Goal: Task Accomplishment & Management: Manage account settings

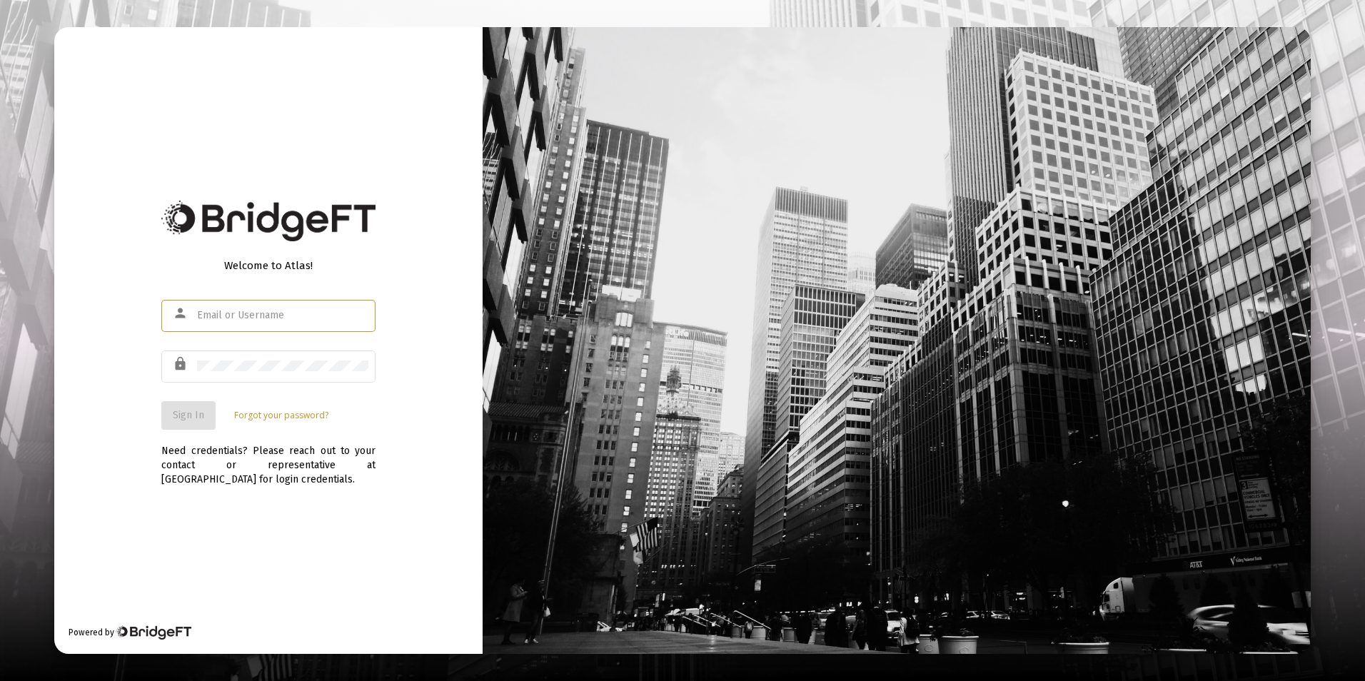
click at [259, 316] on input "text" at bounding box center [282, 315] width 171 height 11
type input "[PERSON_NAME][EMAIL_ADDRESS][DOMAIN_NAME]"
click at [255, 376] on div at bounding box center [282, 366] width 171 height 35
click at [191, 412] on span "Sign In" at bounding box center [188, 415] width 31 height 12
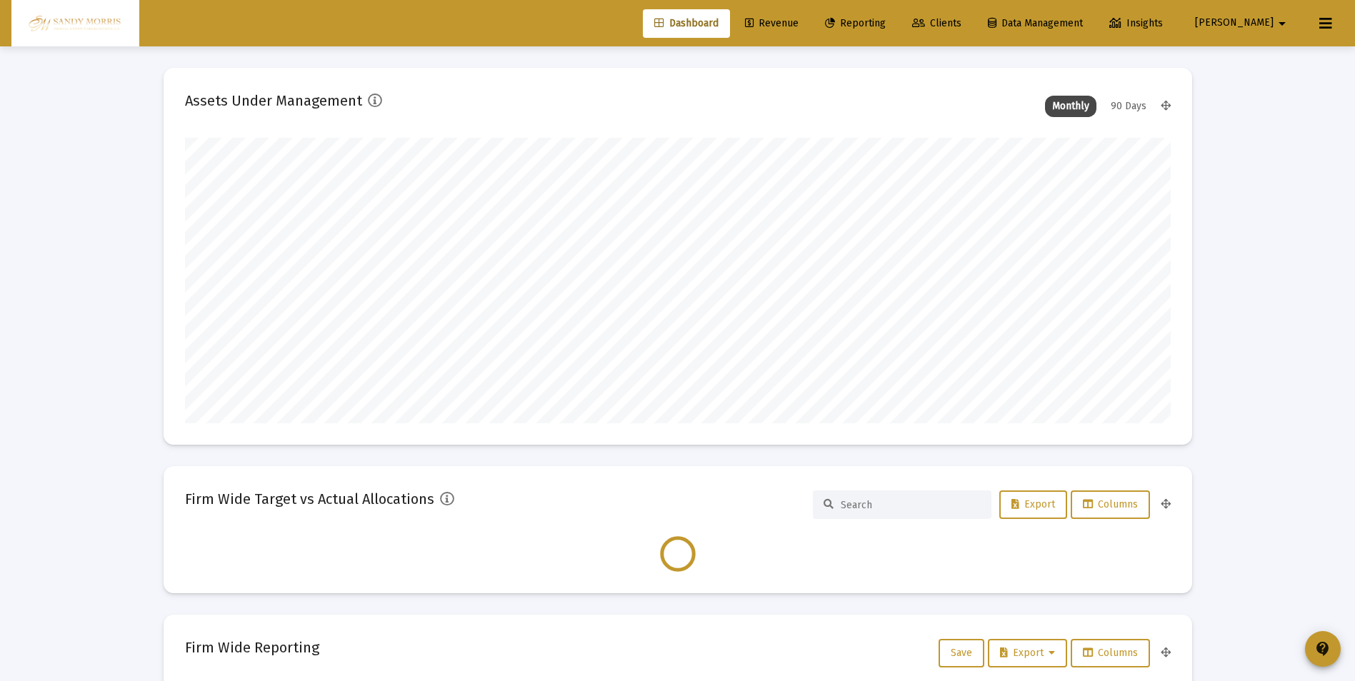
scroll to position [286, 986]
click at [798, 24] on span "Revenue" at bounding box center [772, 23] width 54 height 12
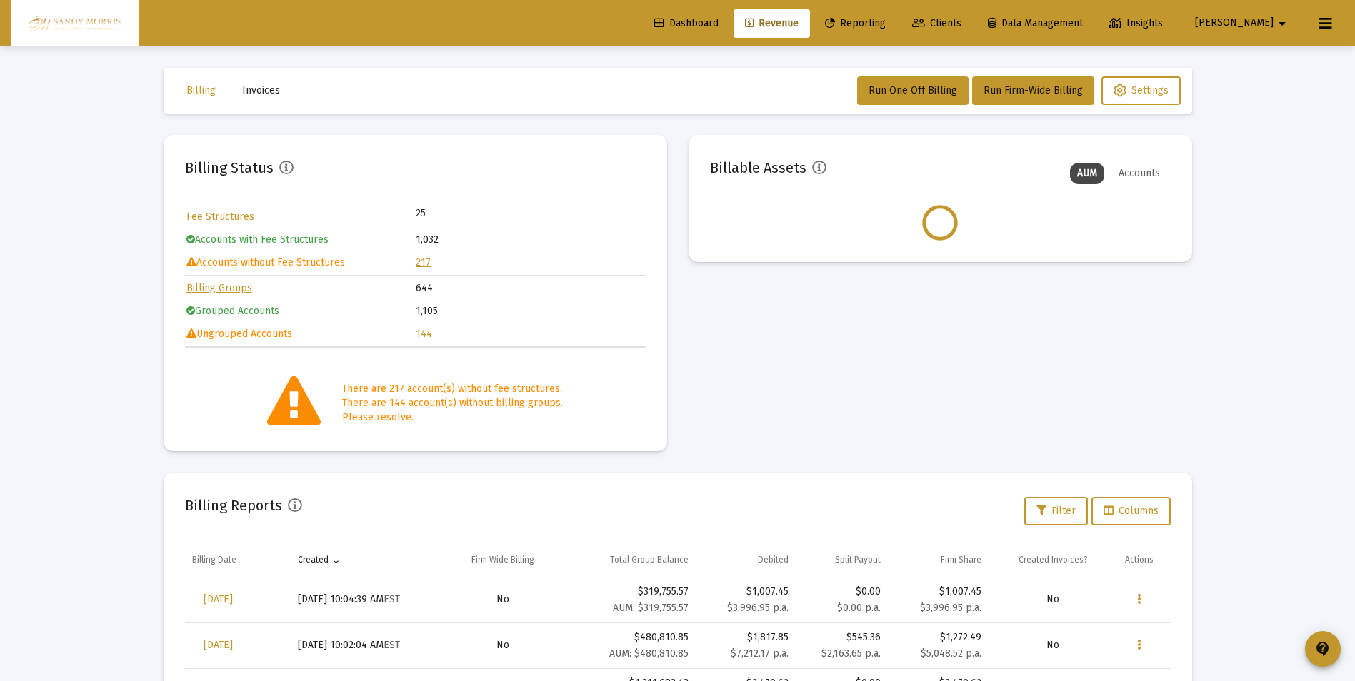
click at [419, 260] on link "217" at bounding box center [423, 262] width 15 height 12
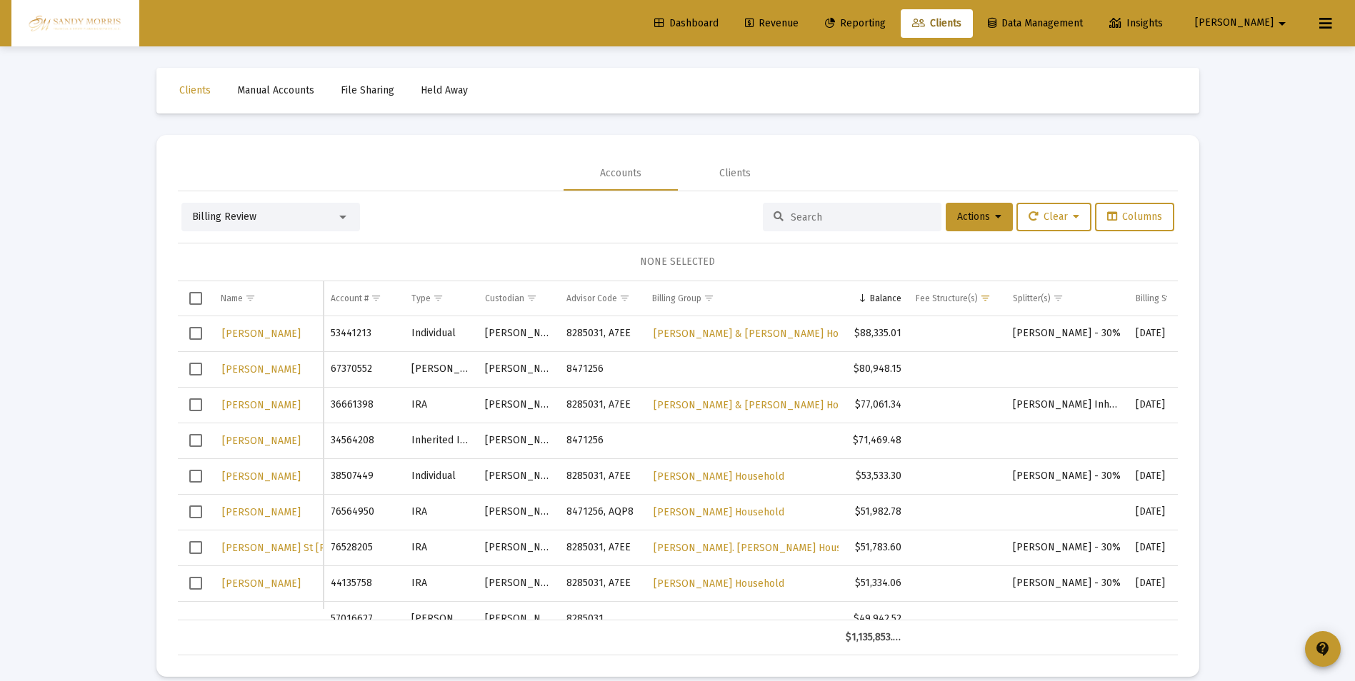
click at [798, 19] on span "Revenue" at bounding box center [772, 23] width 54 height 12
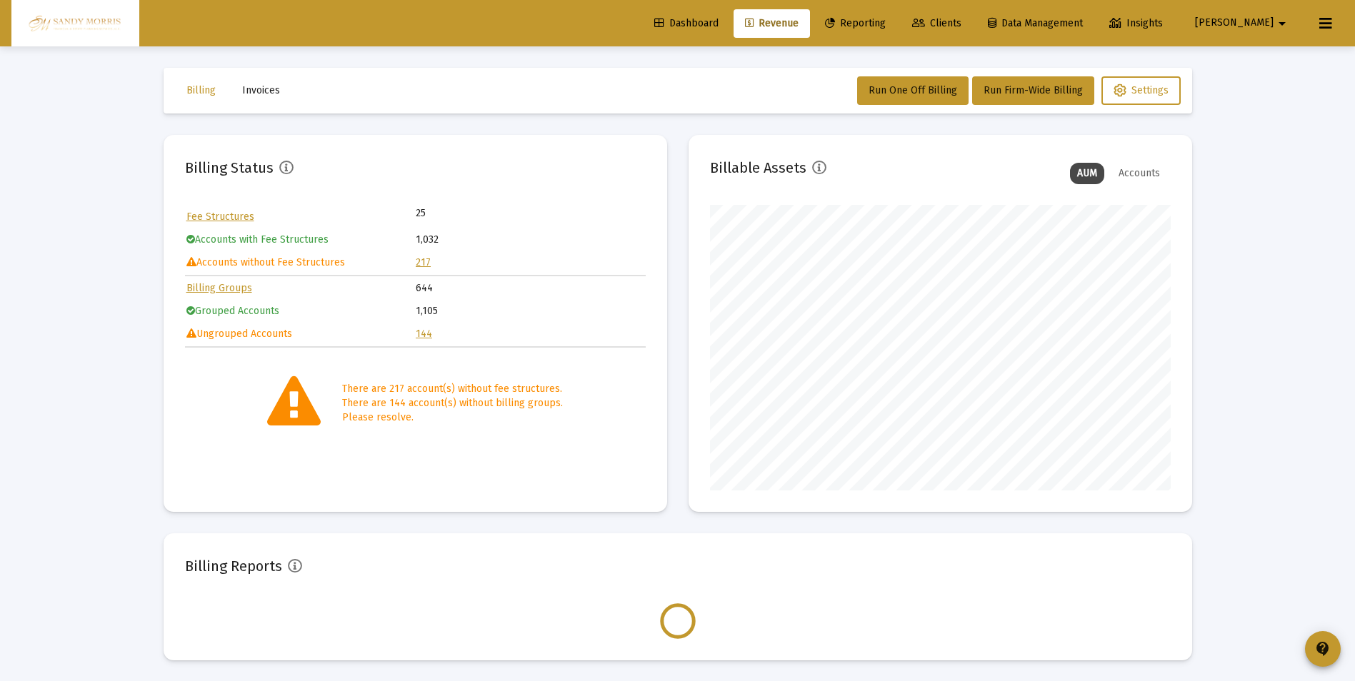
scroll to position [286, 461]
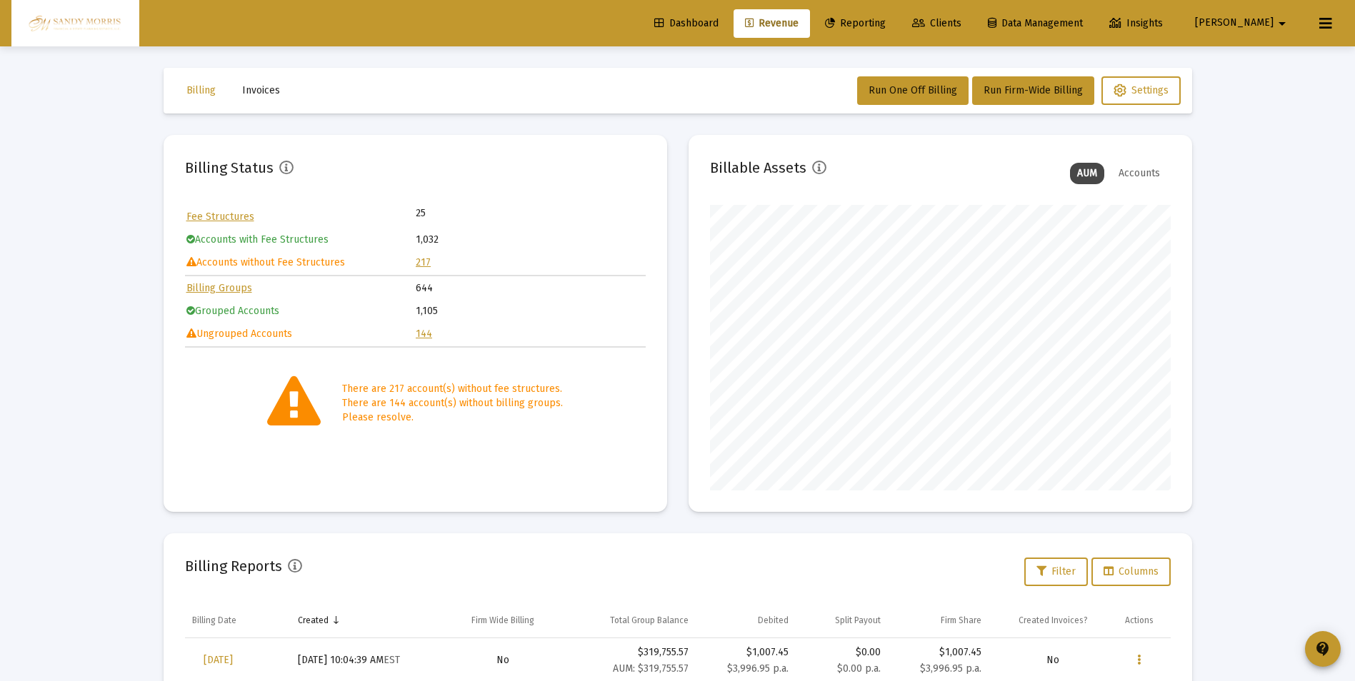
click at [425, 334] on link "144" at bounding box center [424, 334] width 16 height 12
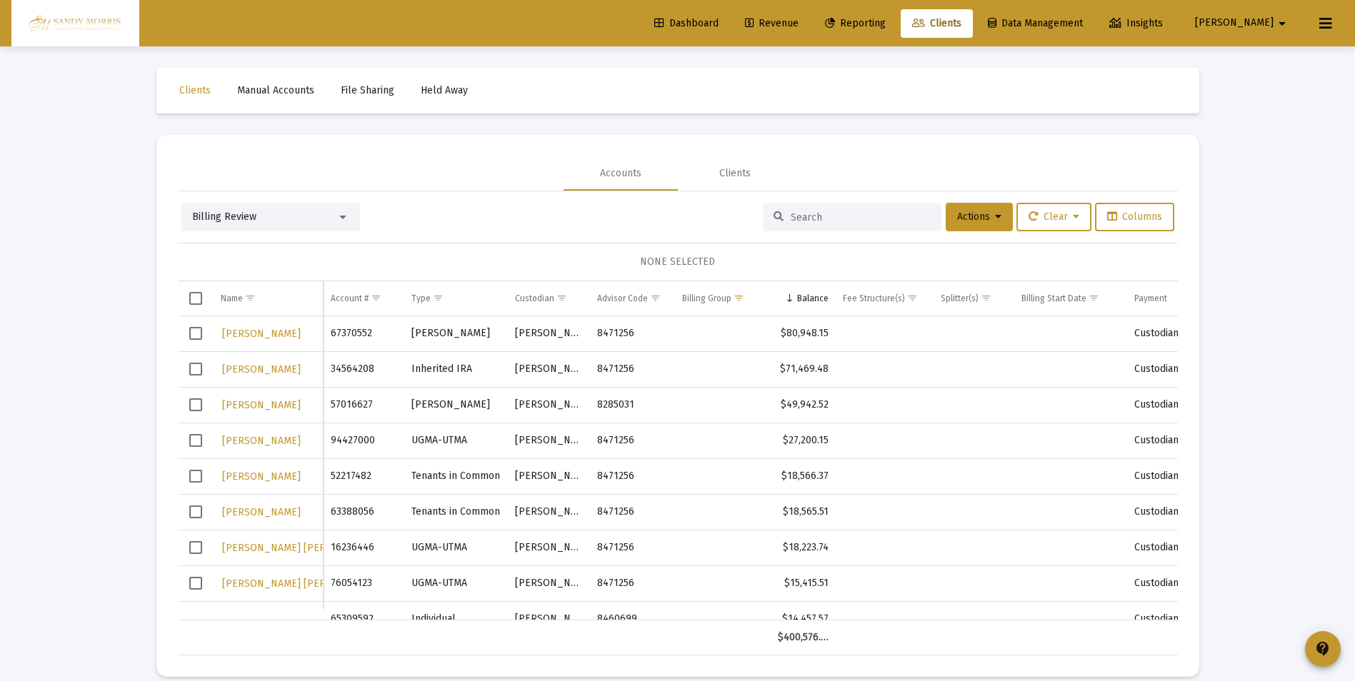
click at [718, 23] on span "Dashboard" at bounding box center [686, 23] width 64 height 12
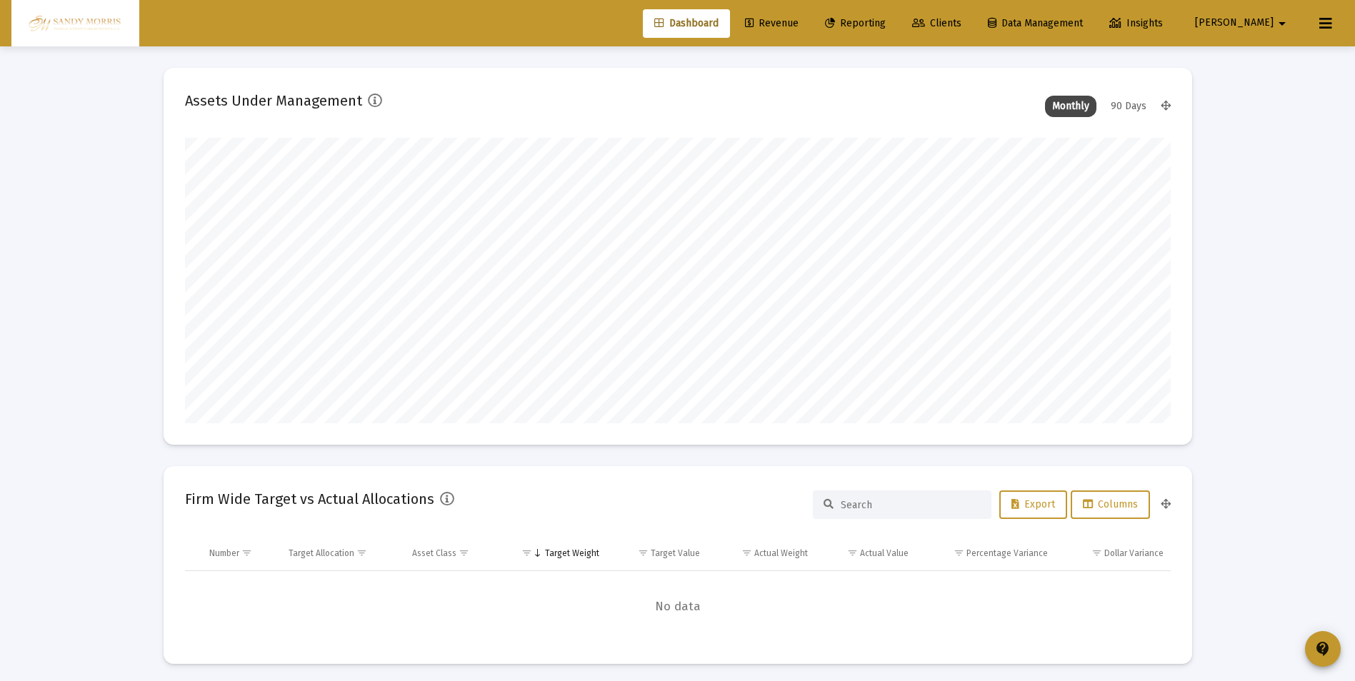
scroll to position [286, 531]
